Goal: Transaction & Acquisition: Purchase product/service

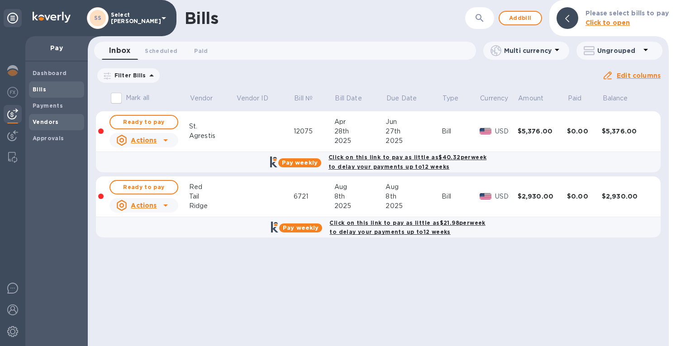
click at [47, 120] on b "Vendors" at bounding box center [46, 121] width 26 height 7
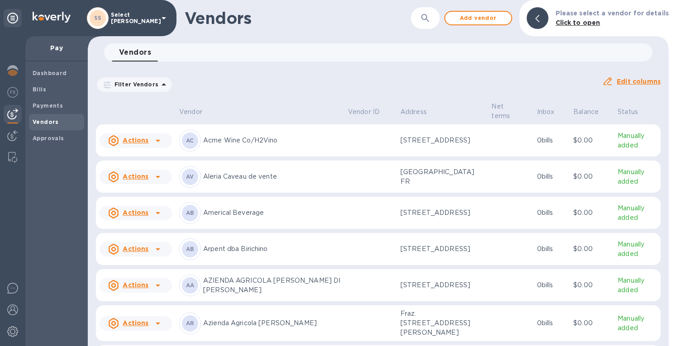
click at [433, 9] on button "button" at bounding box center [425, 18] width 22 height 22
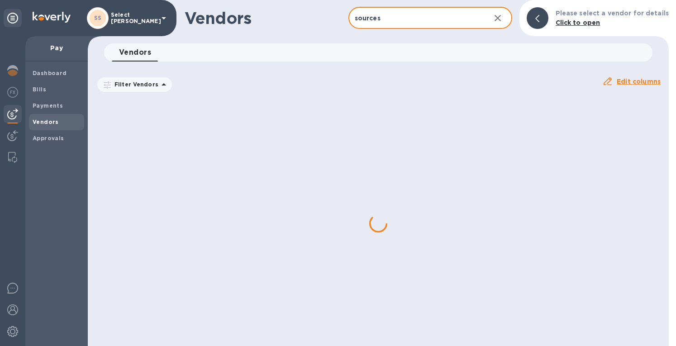
type input "sources"
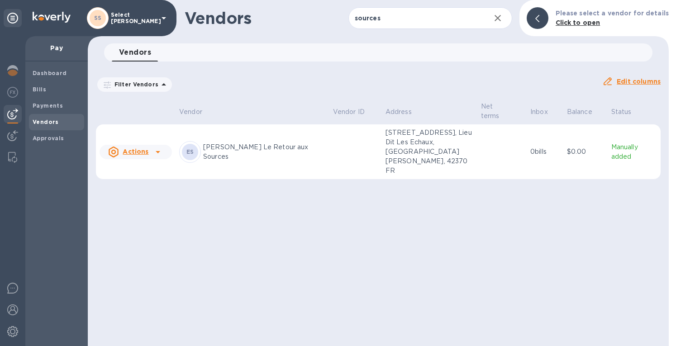
click at [329, 129] on td at bounding box center [355, 151] width 52 height 55
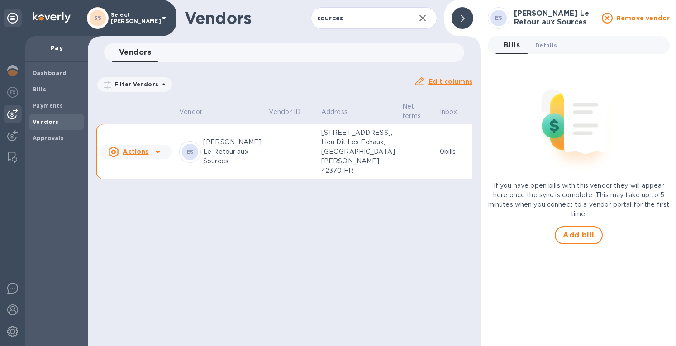
click at [542, 43] on span "Details 0" at bounding box center [546, 45] width 22 height 9
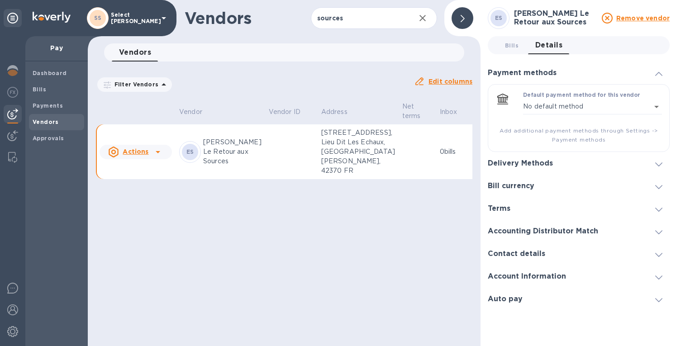
click at [658, 162] on icon at bounding box center [658, 164] width 7 height 4
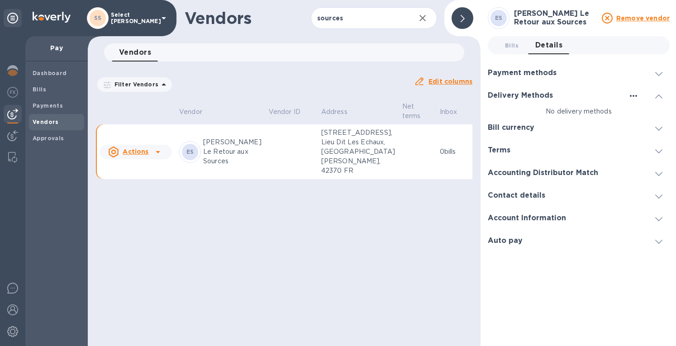
click at [631, 95] on icon "button" at bounding box center [633, 95] width 11 height 11
click at [635, 114] on p "Add new" at bounding box center [644, 114] width 30 height 9
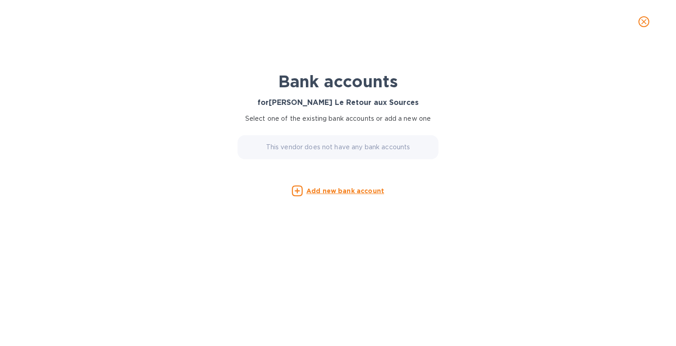
click at [349, 193] on u "Add new bank account" at bounding box center [345, 190] width 78 height 7
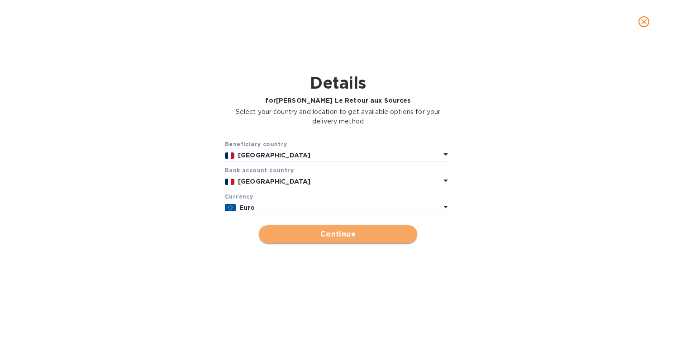
click at [322, 238] on span "Continue" at bounding box center [338, 234] width 144 height 11
type input "[PERSON_NAME] Le Retour aux Sources"
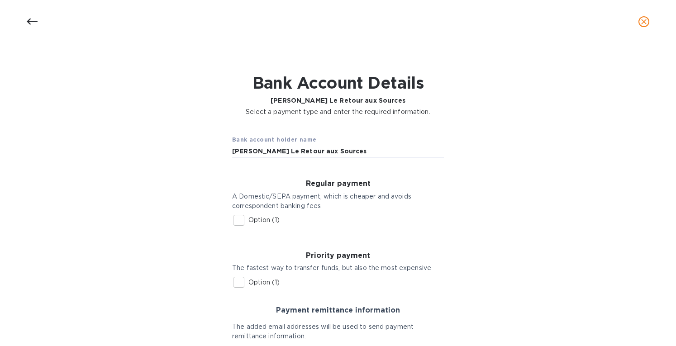
click at [236, 220] on input "Option (1)" at bounding box center [238, 220] width 19 height 19
checkbox input "true"
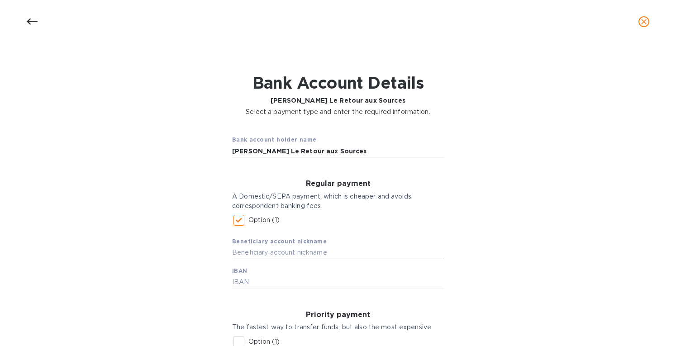
click at [254, 255] on input "text" at bounding box center [338, 253] width 212 height 14
type input "Pluchot"
click at [242, 285] on input "text" at bounding box center [338, 282] width 212 height 14
click at [331, 283] on input "FR7616807003514002" at bounding box center [338, 282] width 212 height 14
click at [348, 282] on input "FR76168070035140021249" at bounding box center [338, 282] width 212 height 14
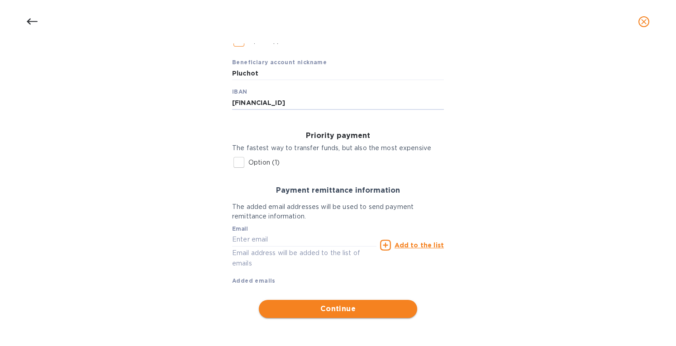
type input "[FINANCIAL_ID]"
click at [346, 307] on span "Continue" at bounding box center [338, 308] width 144 height 11
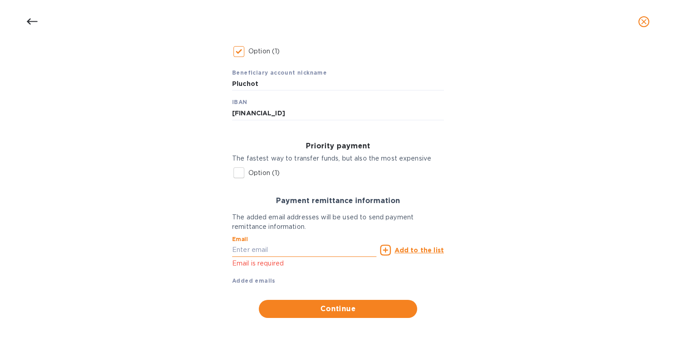
click at [281, 249] on input "text" at bounding box center [304, 250] width 144 height 14
type input "[EMAIL_ADDRESS][DOMAIN_NAME]"
click at [413, 250] on u "Add to the list" at bounding box center [418, 249] width 49 height 7
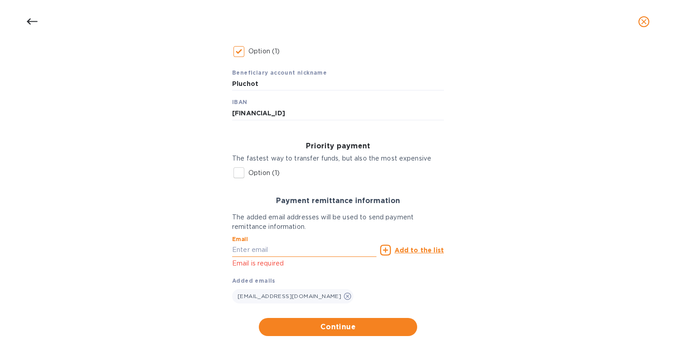
click at [258, 255] on input "text" at bounding box center [304, 250] width 144 height 14
paste input "[EMAIL_ADDRESS][DOMAIN_NAME]"
click at [260, 253] on input "[EMAIL_ADDRESS][DOMAIN_NAME]" at bounding box center [304, 250] width 144 height 14
type input "[EMAIL_ADDRESS][DOMAIN_NAME]"
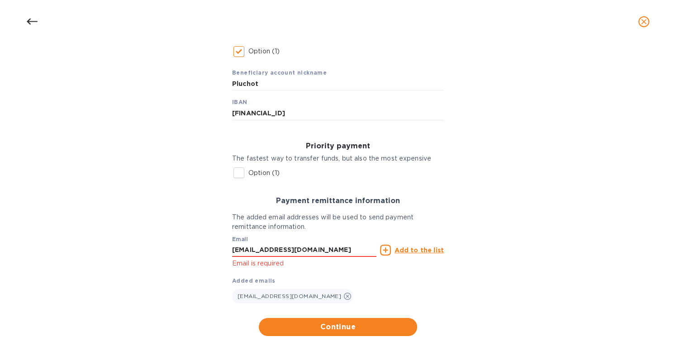
click at [421, 249] on u "Add to the list" at bounding box center [418, 249] width 49 height 7
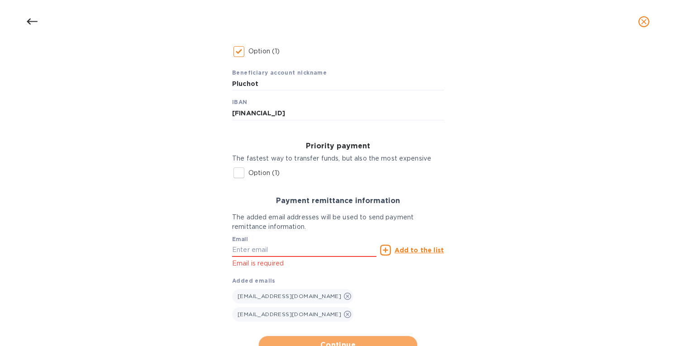
click at [320, 336] on button "Continue" at bounding box center [338, 345] width 158 height 18
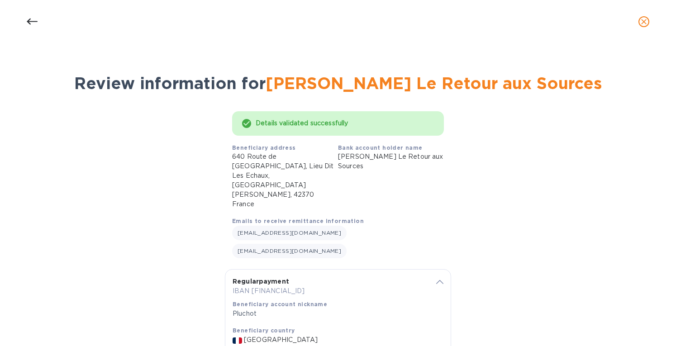
scroll to position [54, 0]
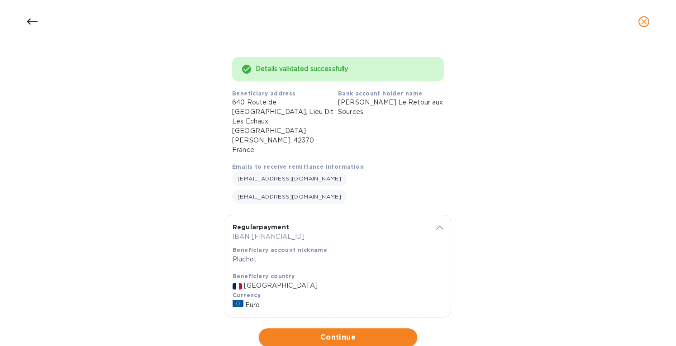
click at [360, 332] on span "Continue" at bounding box center [338, 337] width 144 height 11
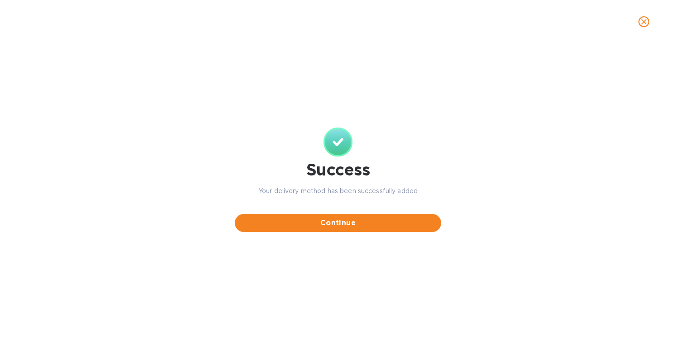
scroll to position [0, 0]
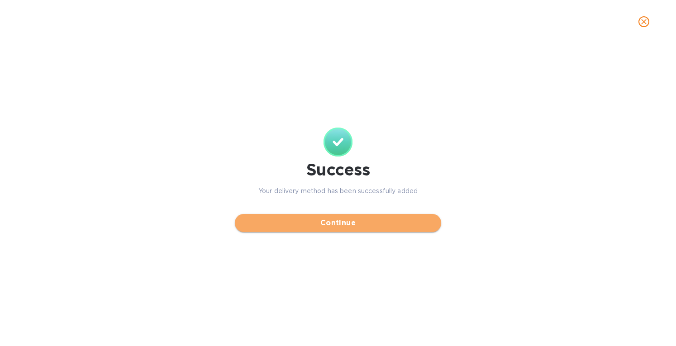
click at [338, 218] on span "Continue" at bounding box center [338, 223] width 192 height 11
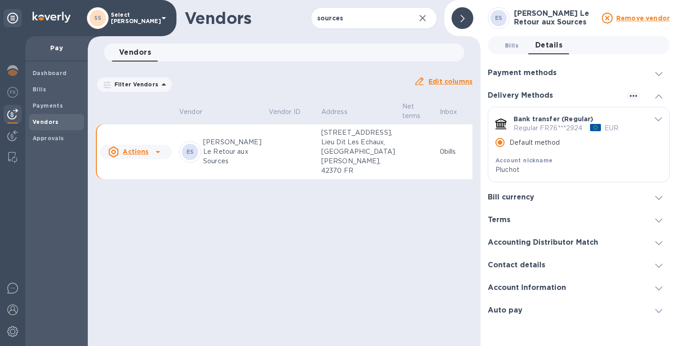
click at [499, 42] on button "Bills 0" at bounding box center [511, 45] width 33 height 18
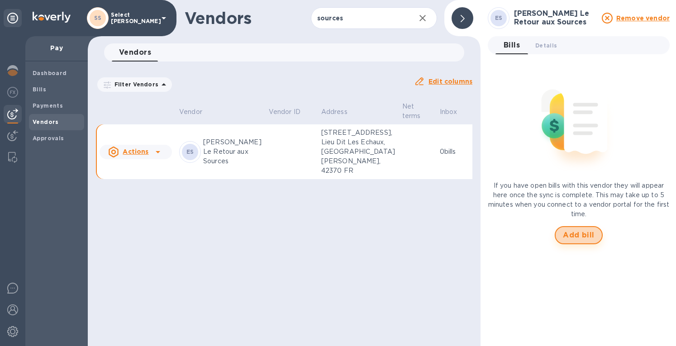
click at [569, 231] on span "Add bill" at bounding box center [579, 235] width 32 height 11
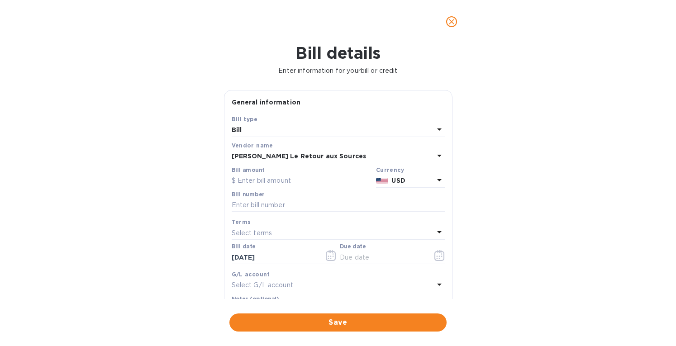
scroll to position [129, 0]
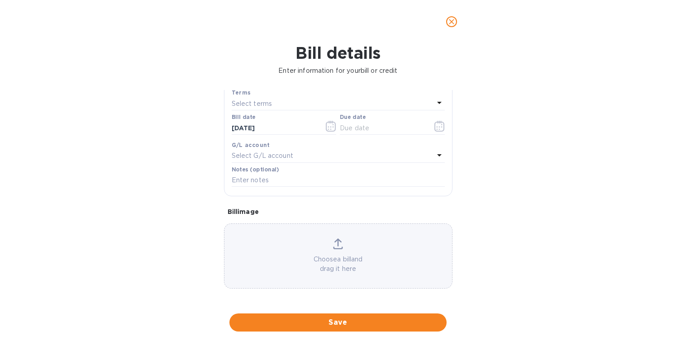
click at [346, 253] on div "Choose a bill and drag it here" at bounding box center [337, 255] width 227 height 35
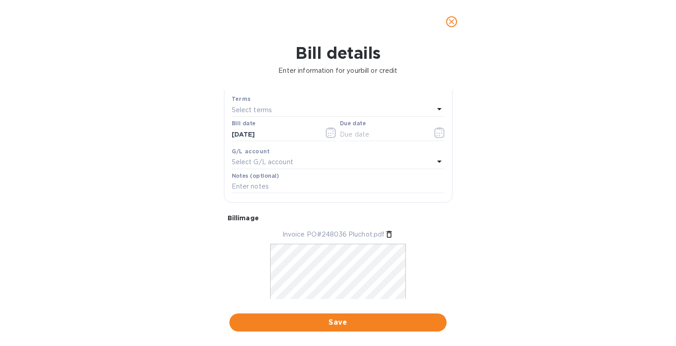
scroll to position [122, 0]
click at [263, 110] on p "Select terms" at bounding box center [252, 110] width 41 height 9
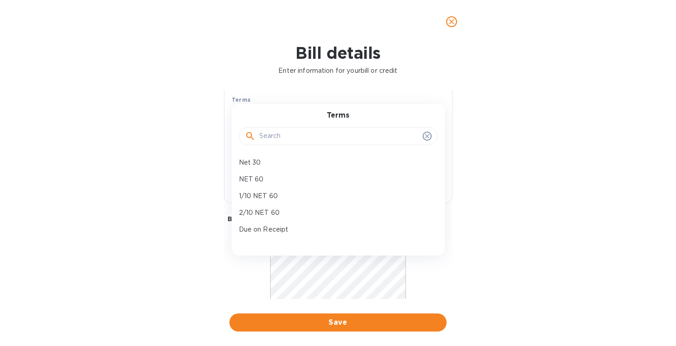
click at [514, 104] on div "Bill details Enter information for your bill or credit General information Save…" at bounding box center [338, 194] width 676 height 303
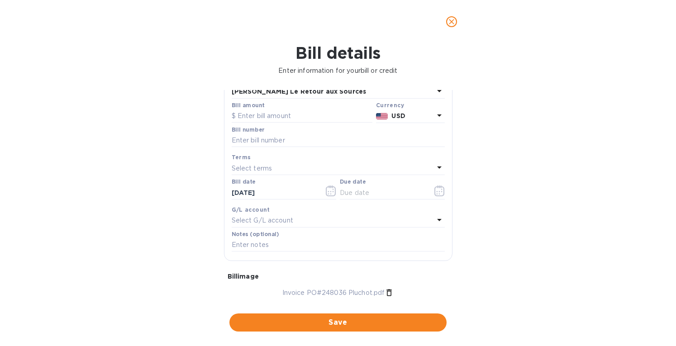
scroll to position [32, 0]
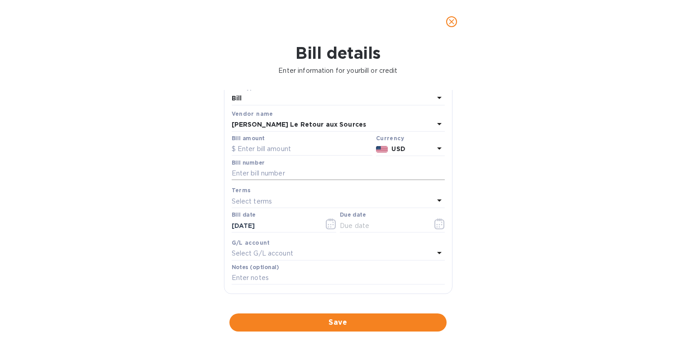
click at [260, 173] on input "text" at bounding box center [338, 174] width 213 height 14
type input "250380"
click at [284, 145] on input "text" at bounding box center [302, 149] width 141 height 14
click at [406, 145] on p "USD" at bounding box center [412, 148] width 42 height 9
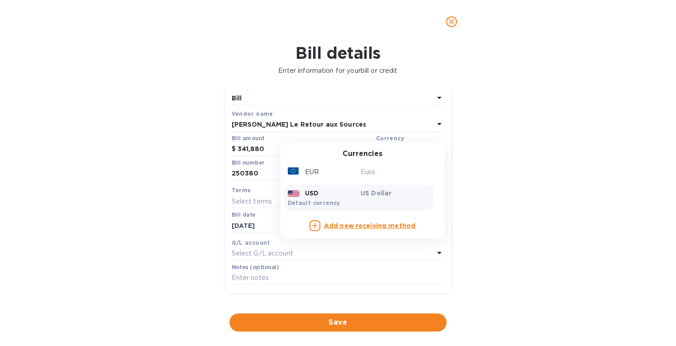
click at [360, 174] on p "Euro" at bounding box center [395, 171] width 70 height 9
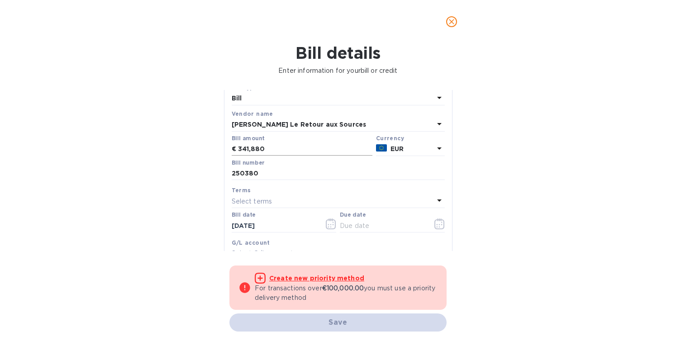
click at [252, 148] on input "341,880" at bounding box center [305, 149] width 134 height 14
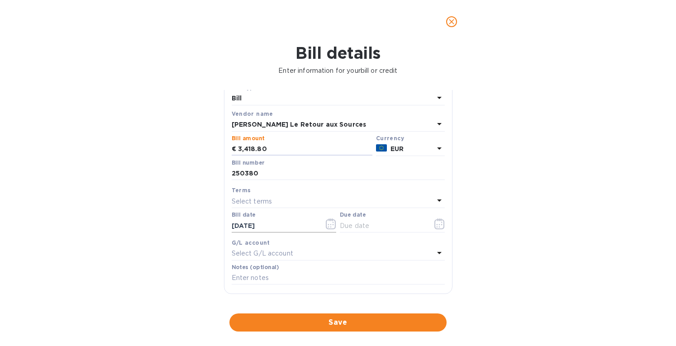
type input "3,418.80"
click at [251, 226] on input "[DATE]" at bounding box center [274, 226] width 85 height 14
type input "[DATE]"
click at [264, 200] on p "Select terms" at bounding box center [252, 201] width 41 height 9
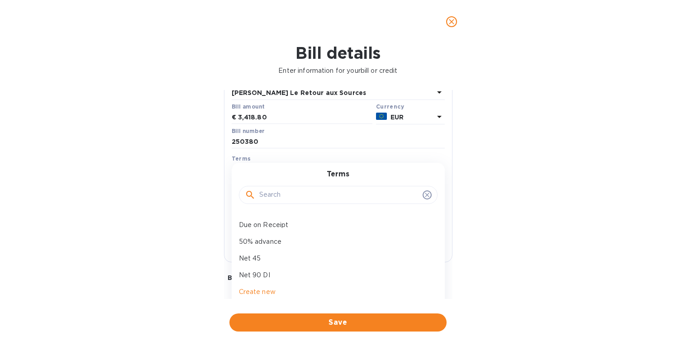
scroll to position [65, 0]
click at [277, 273] on p "Net 90 DI" at bounding box center [334, 273] width 191 height 9
type input "[DATE]"
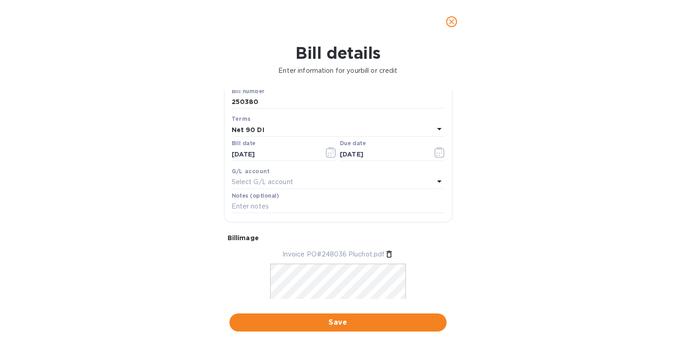
scroll to position [106, 0]
click at [360, 329] on button "Save" at bounding box center [337, 322] width 217 height 18
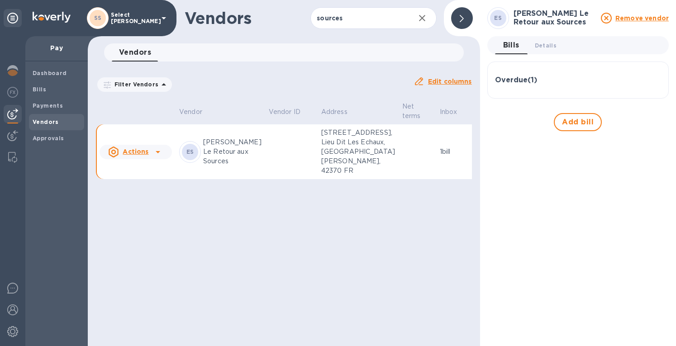
click at [43, 93] on span "Bills" at bounding box center [40, 89] width 14 height 9
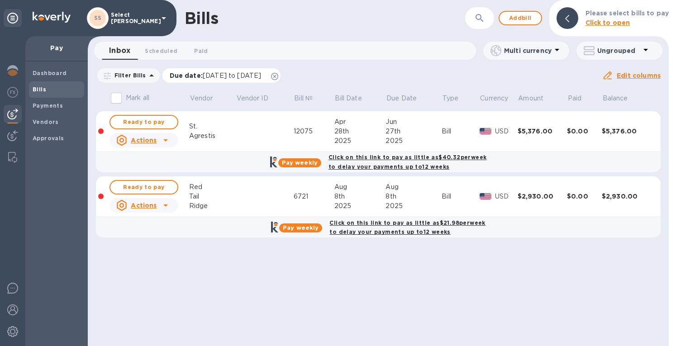
click at [278, 76] on icon at bounding box center [274, 76] width 7 height 7
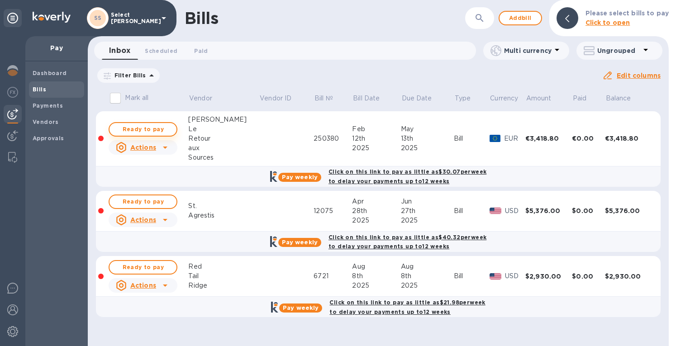
click at [138, 130] on span "Ready to pay" at bounding box center [143, 129] width 52 height 11
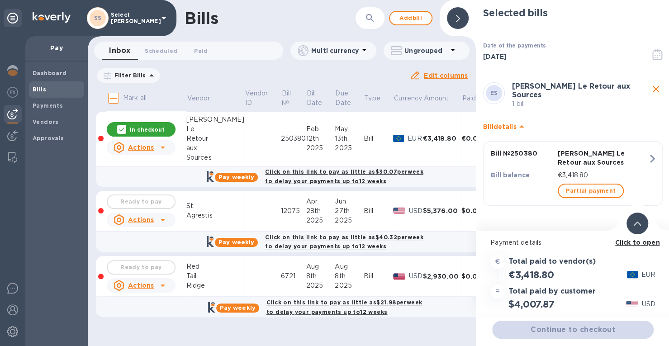
click at [568, 326] on div "Continue to checkout" at bounding box center [572, 330] width 165 height 22
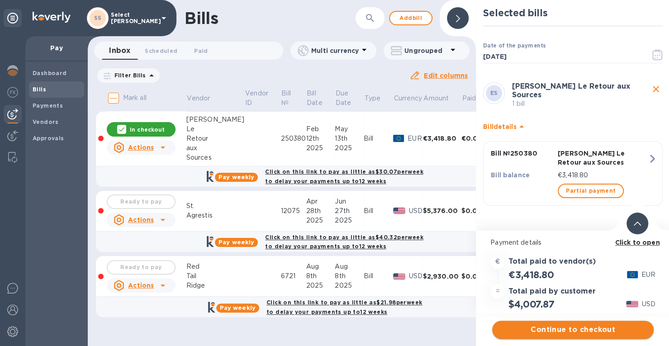
click at [568, 329] on span "Continue to checkout" at bounding box center [572, 329] width 147 height 11
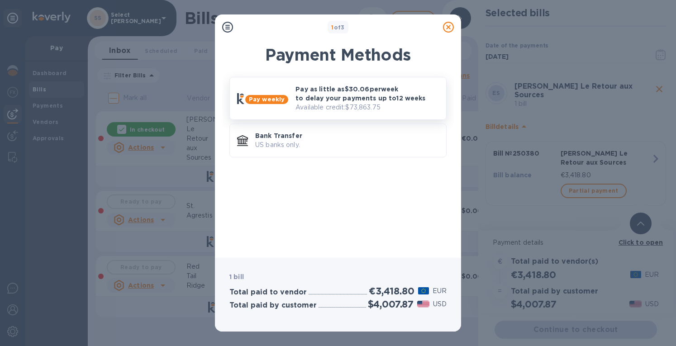
click at [377, 92] on p "Pay as little as $30.06 per week to delay your payments up to 12 weeks" at bounding box center [366, 94] width 143 height 18
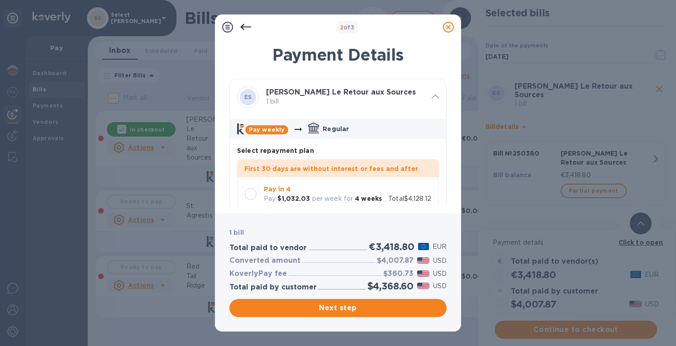
click at [252, 194] on div at bounding box center [251, 194] width 12 height 12
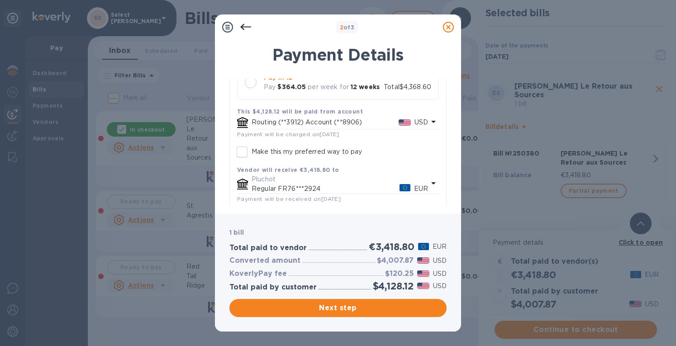
scroll to position [181, 0]
click at [321, 308] on span "Next step" at bounding box center [338, 308] width 203 height 11
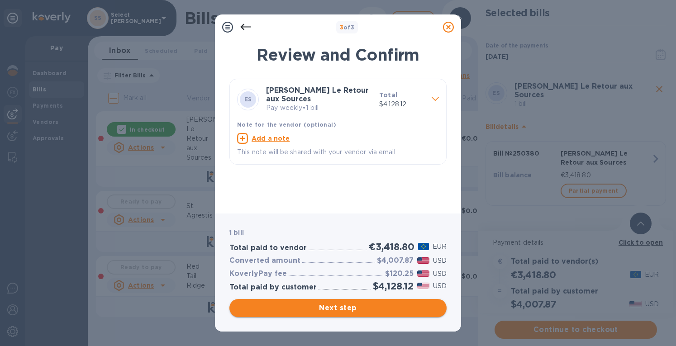
click at [336, 311] on span "Next step" at bounding box center [338, 308] width 203 height 11
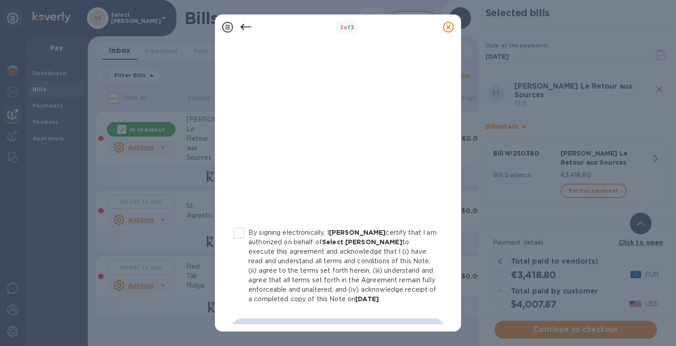
scroll to position [151, 0]
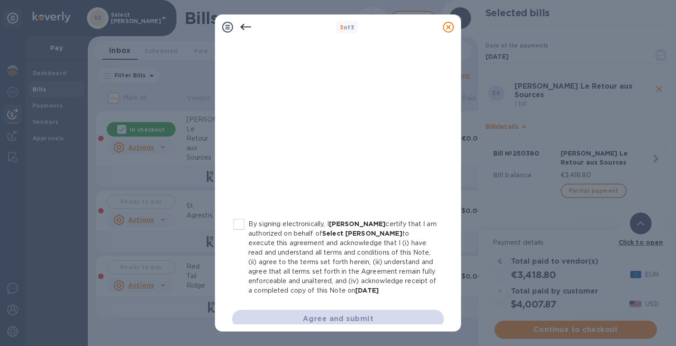
click at [234, 222] on input "By signing electronically, I [PERSON_NAME] certify that I am authorized on beha…" at bounding box center [238, 224] width 19 height 19
checkbox input "true"
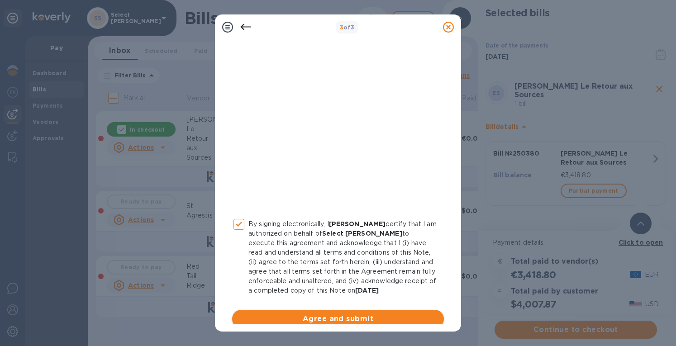
click at [356, 316] on span "Agree and submit" at bounding box center [337, 318] width 197 height 11
